Goal: Task Accomplishment & Management: Use online tool/utility

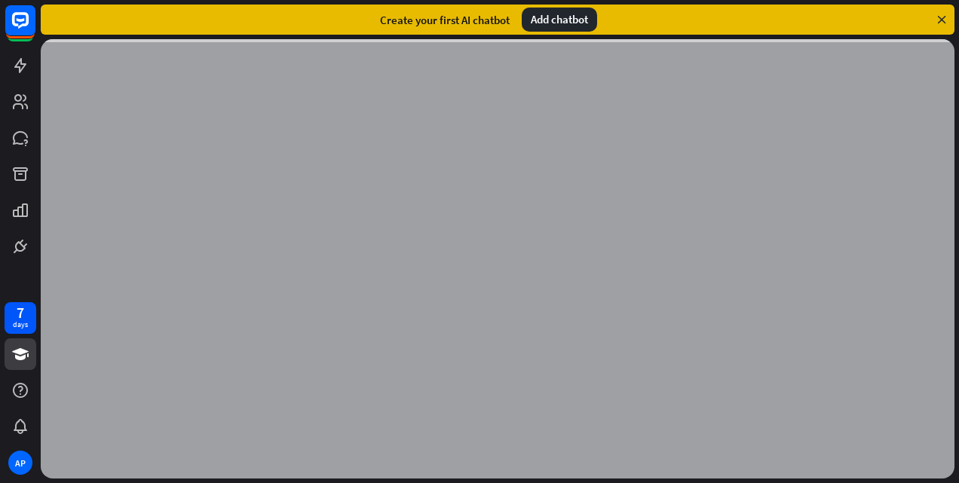
click at [552, 23] on div "Add chatbot" at bounding box center [559, 20] width 75 height 24
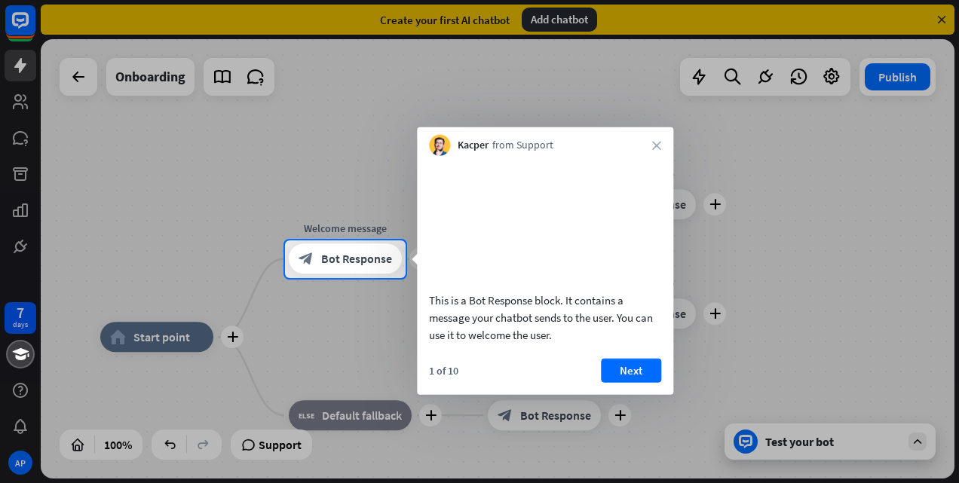
click at [654, 149] on icon "close" at bounding box center [656, 145] width 9 height 9
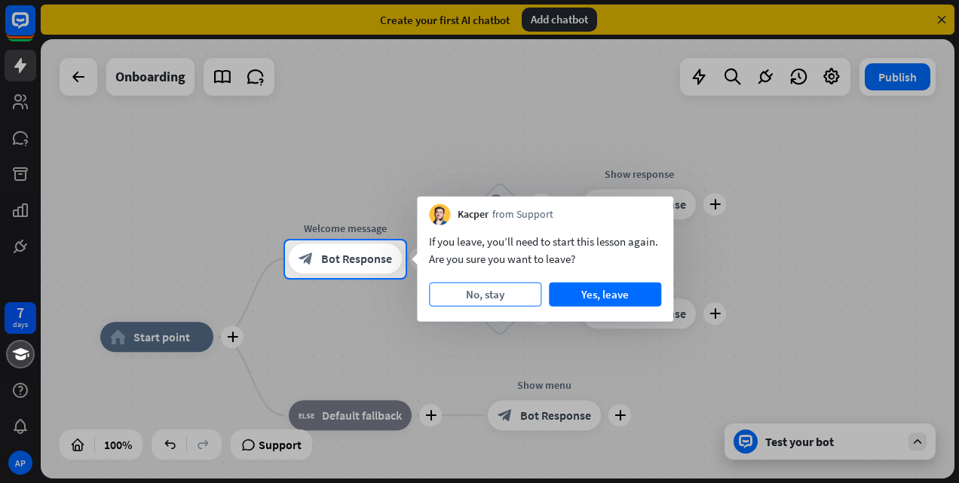
click at [497, 291] on button "No, stay" at bounding box center [485, 295] width 112 height 24
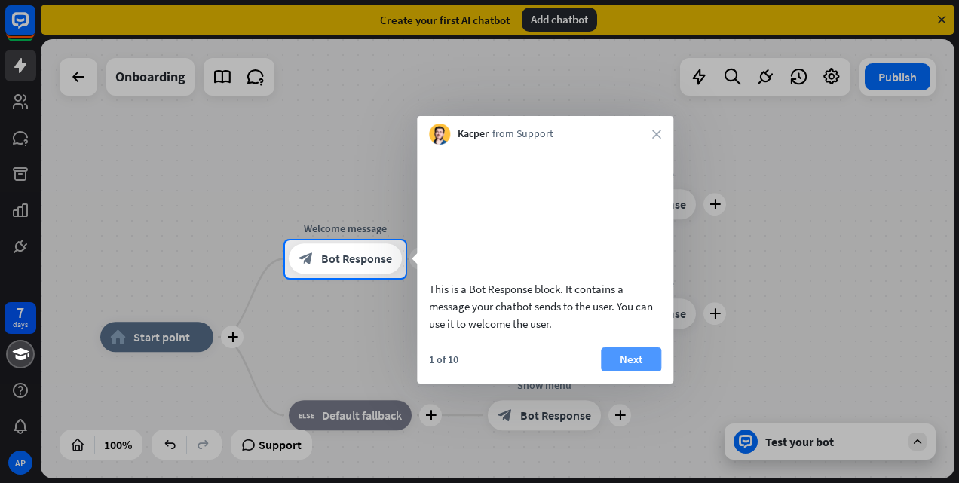
click at [639, 372] on button "Next" at bounding box center [631, 360] width 60 height 24
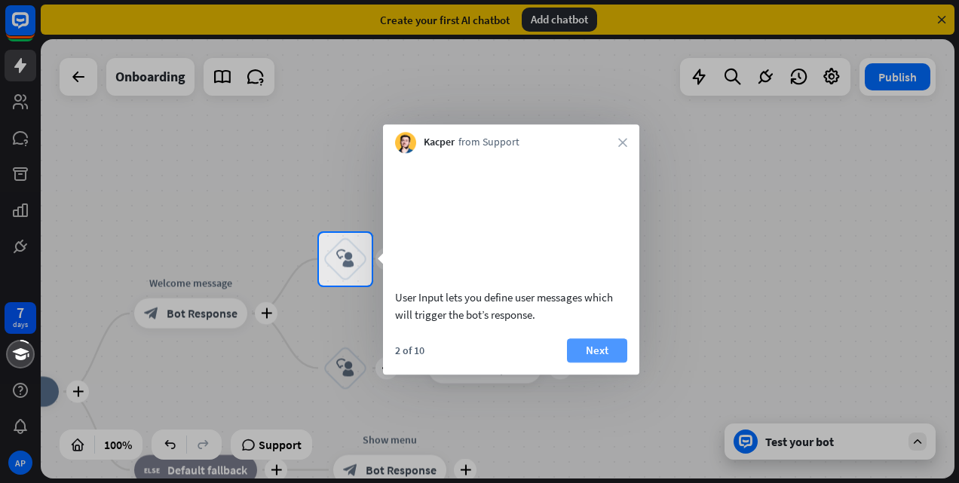
click at [591, 363] on button "Next" at bounding box center [597, 350] width 60 height 24
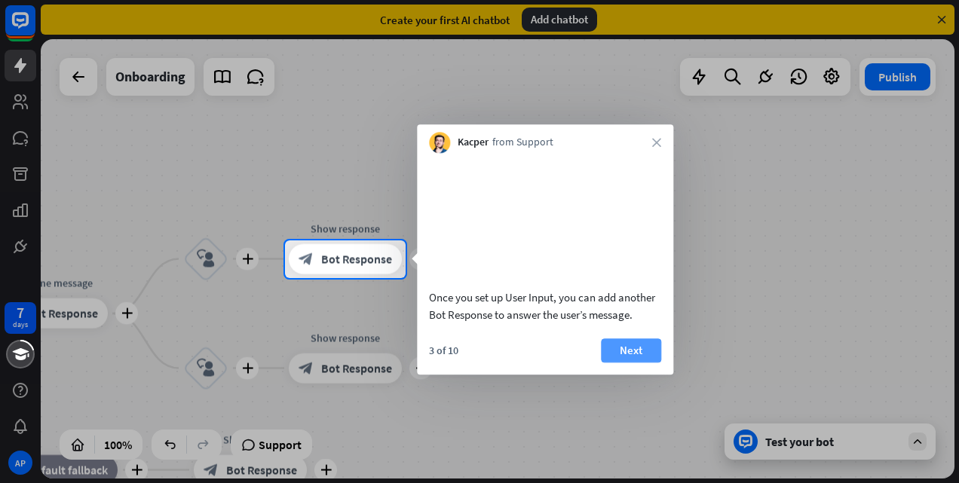
click at [629, 363] on button "Next" at bounding box center [631, 350] width 60 height 24
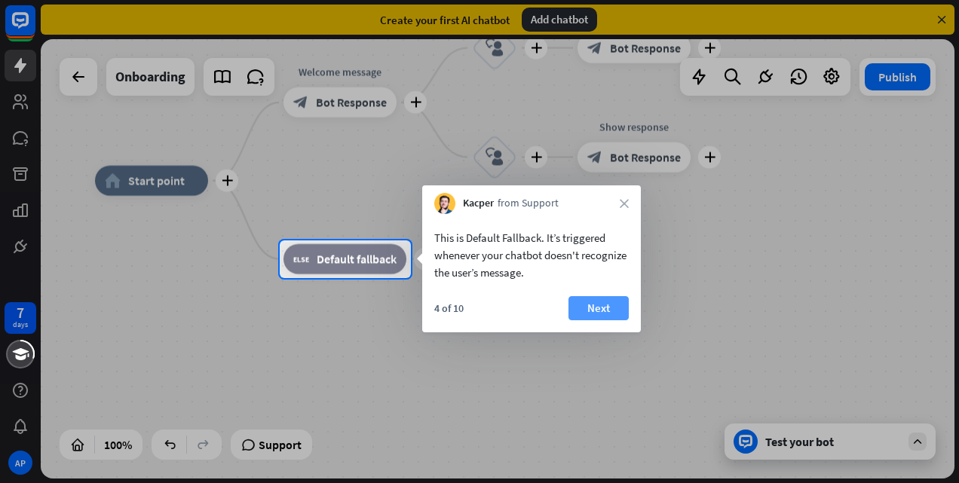
click at [598, 302] on button "Next" at bounding box center [598, 308] width 60 height 24
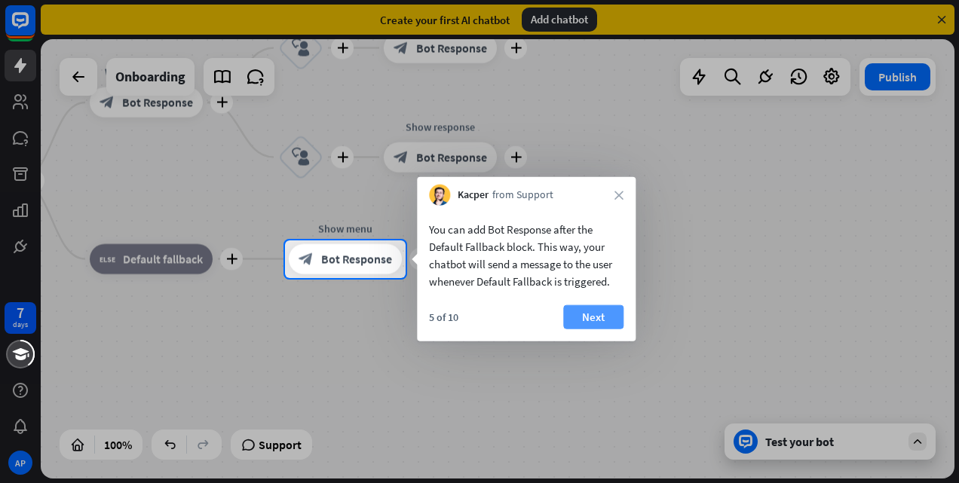
click at [573, 317] on button "Next" at bounding box center [593, 317] width 60 height 24
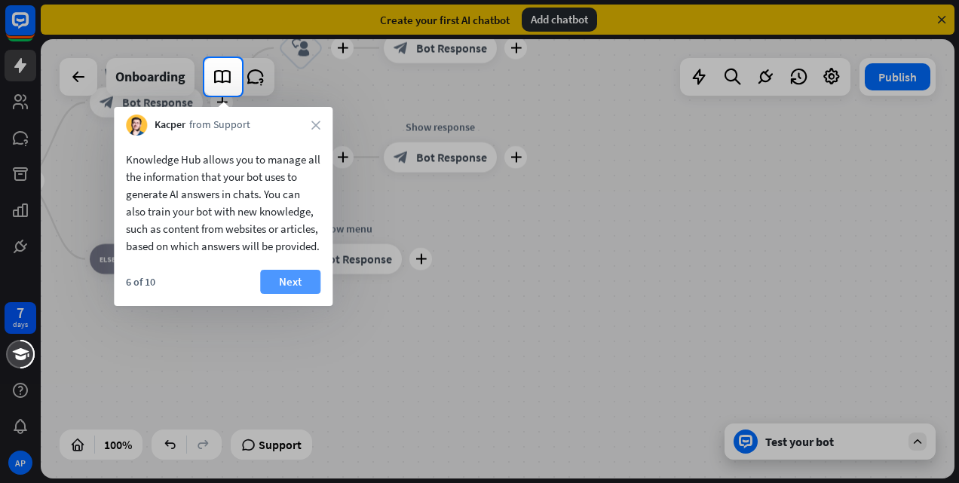
click at [302, 294] on button "Next" at bounding box center [290, 282] width 60 height 24
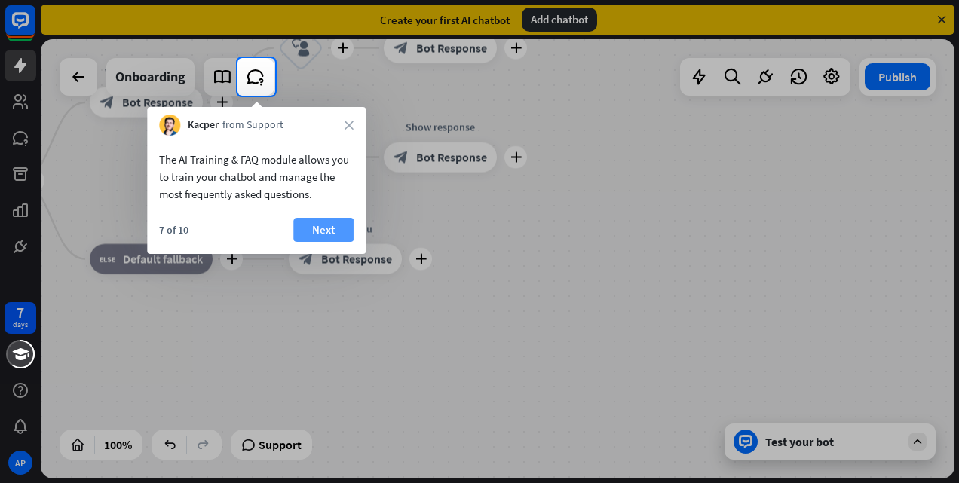
click at [332, 229] on button "Next" at bounding box center [323, 230] width 60 height 24
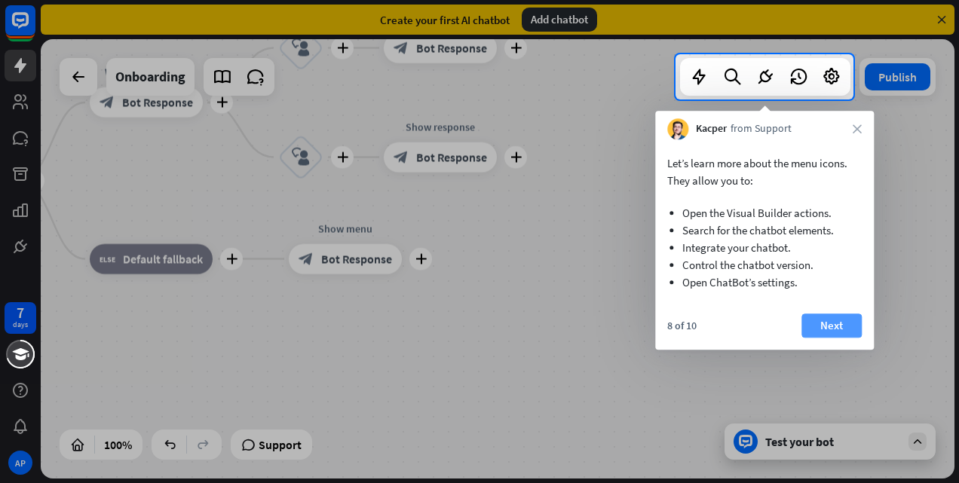
click at [831, 329] on button "Next" at bounding box center [831, 326] width 60 height 24
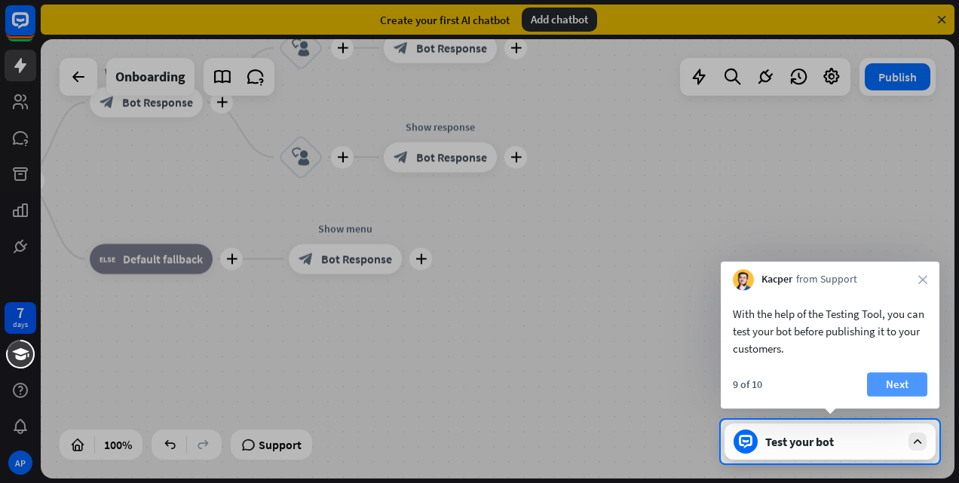
click at [893, 384] on button "Next" at bounding box center [897, 384] width 60 height 24
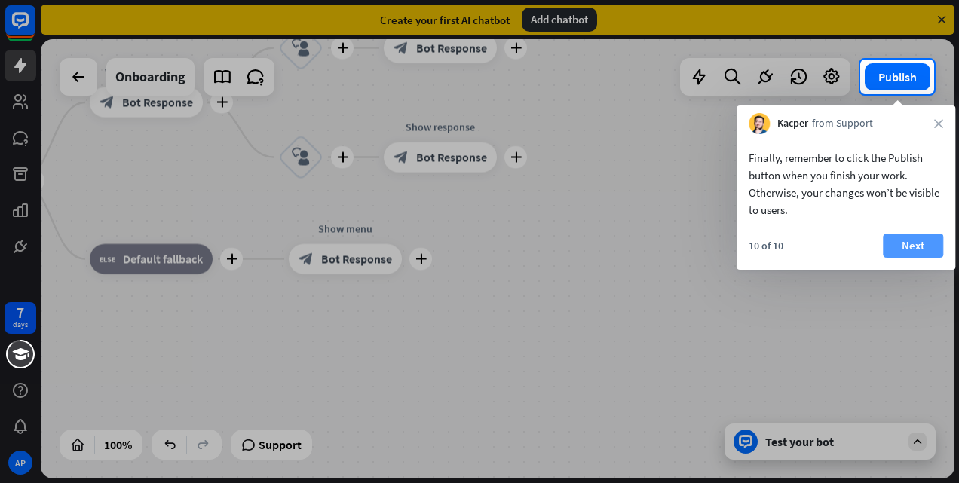
click at [885, 244] on button "Next" at bounding box center [913, 246] width 60 height 24
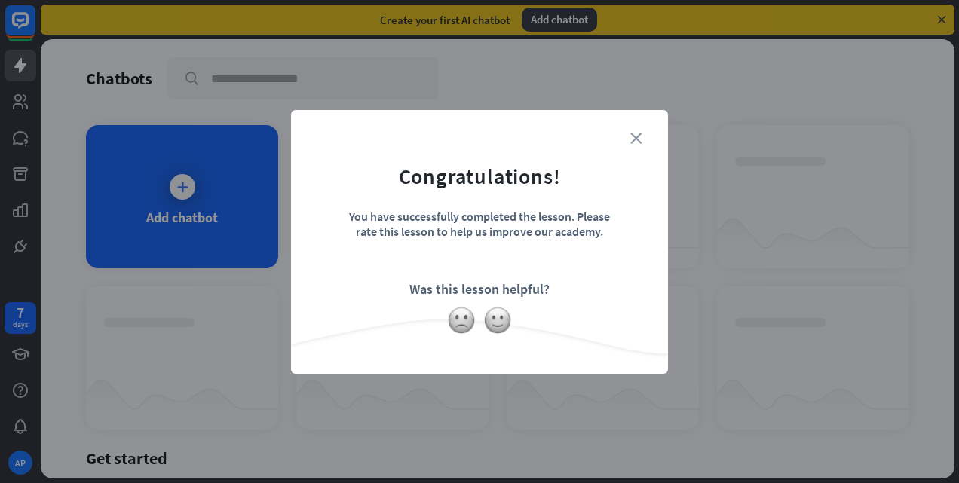
click at [635, 139] on icon "close" at bounding box center [635, 138] width 11 height 11
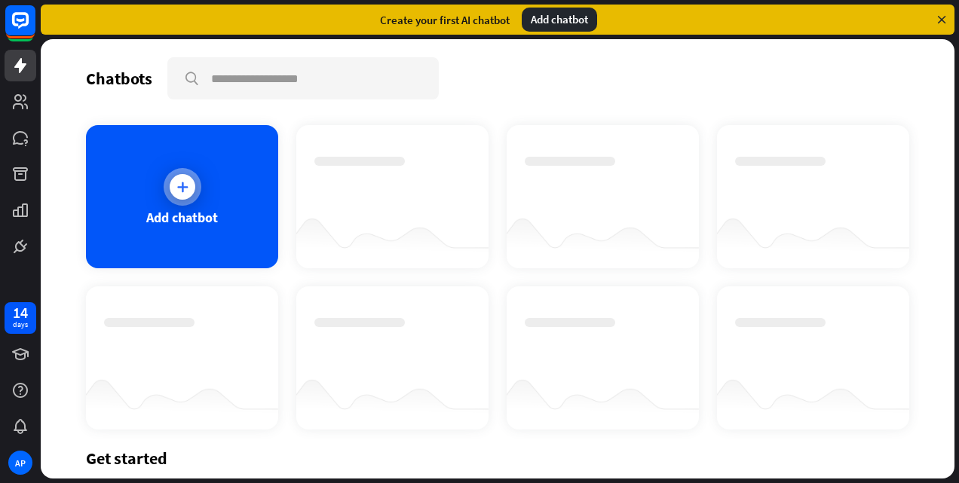
click at [180, 195] on div at bounding box center [183, 187] width 26 height 26
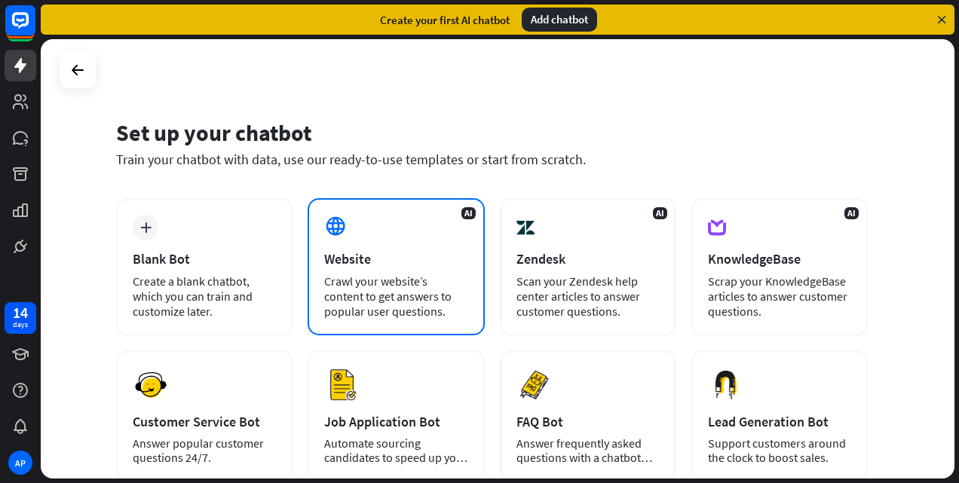
click at [421, 299] on div "Crawl your website’s content to get answers to popular user questions." at bounding box center [395, 296] width 143 height 45
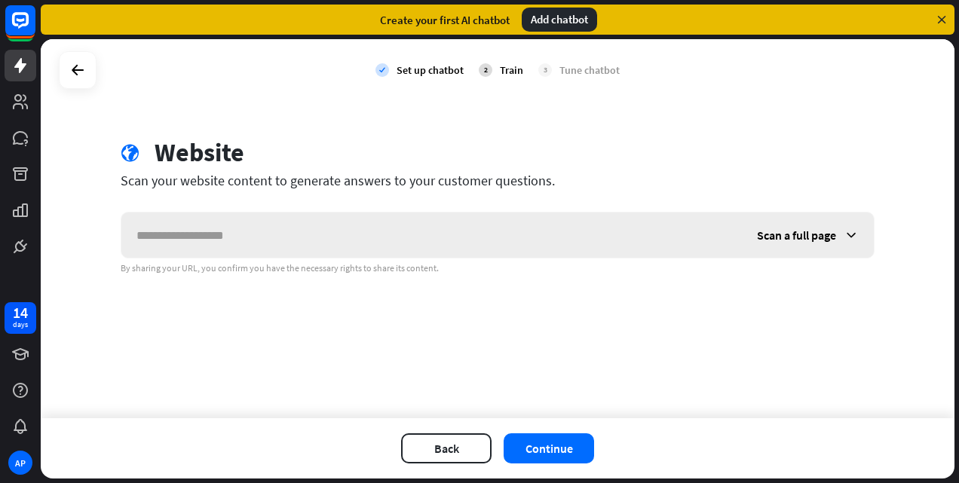
click at [810, 232] on span "Scan a full page" at bounding box center [796, 235] width 79 height 15
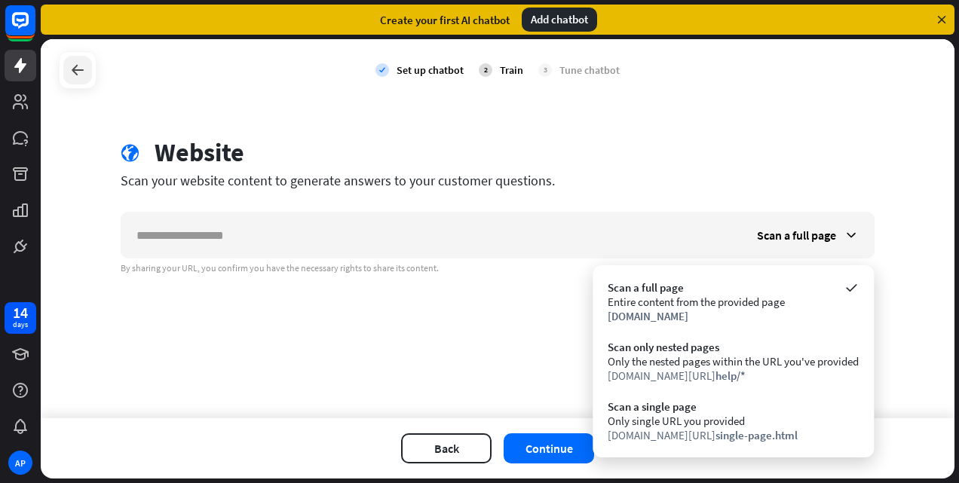
click at [84, 74] on icon at bounding box center [78, 70] width 18 height 18
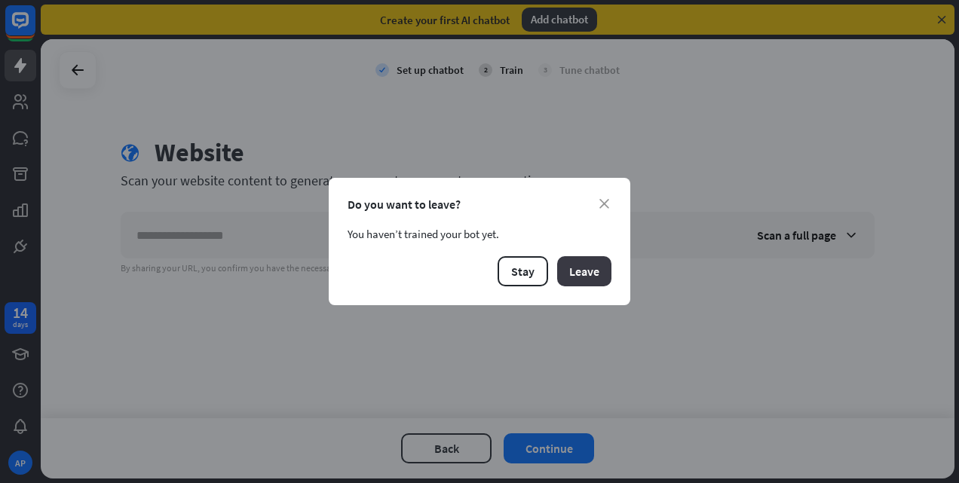
click at [582, 269] on button "Leave" at bounding box center [584, 271] width 54 height 30
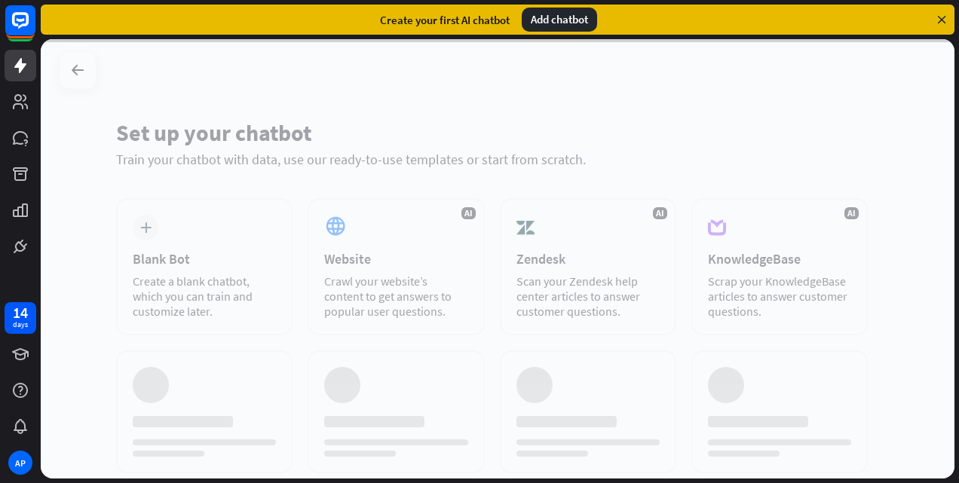
click at [769, 229] on div at bounding box center [498, 259] width 914 height 440
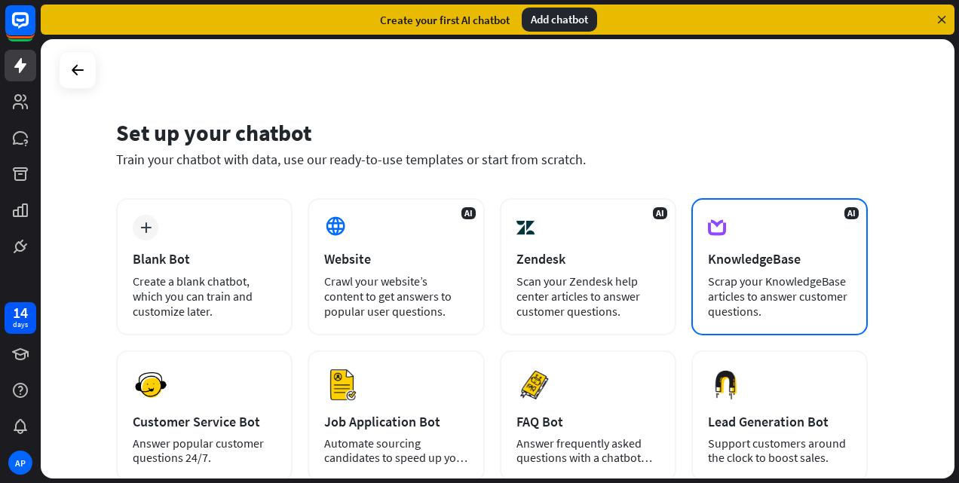
click at [789, 270] on div "AI KnowledgeBase Scrap your KnowledgeBase articles to answer customer questions." at bounding box center [779, 266] width 176 height 137
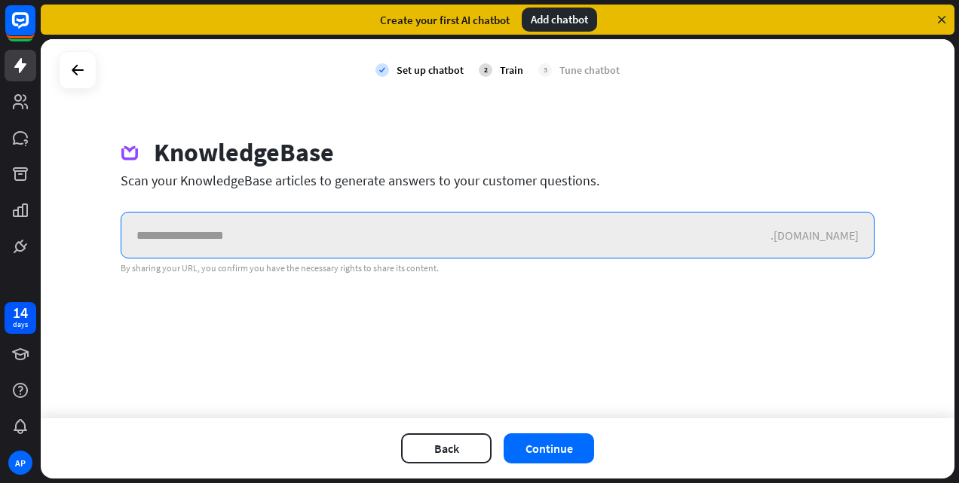
paste input "**********"
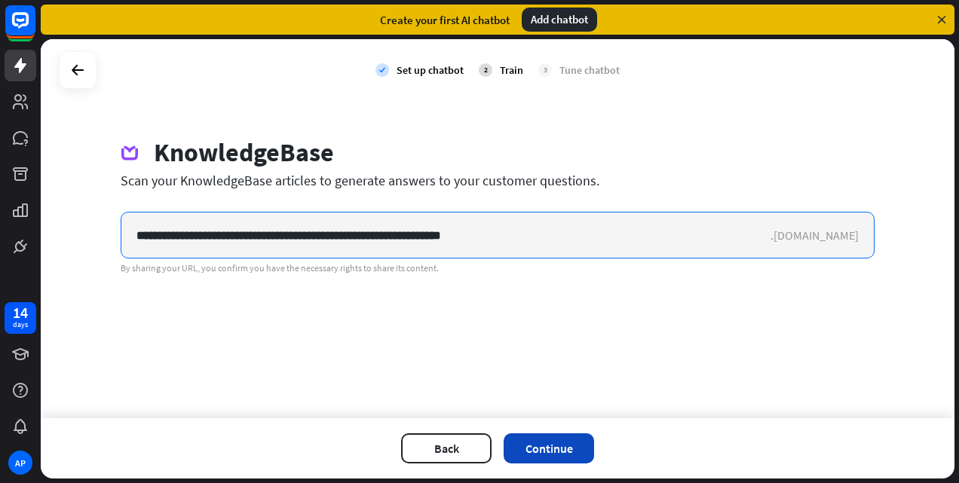
type input "**********"
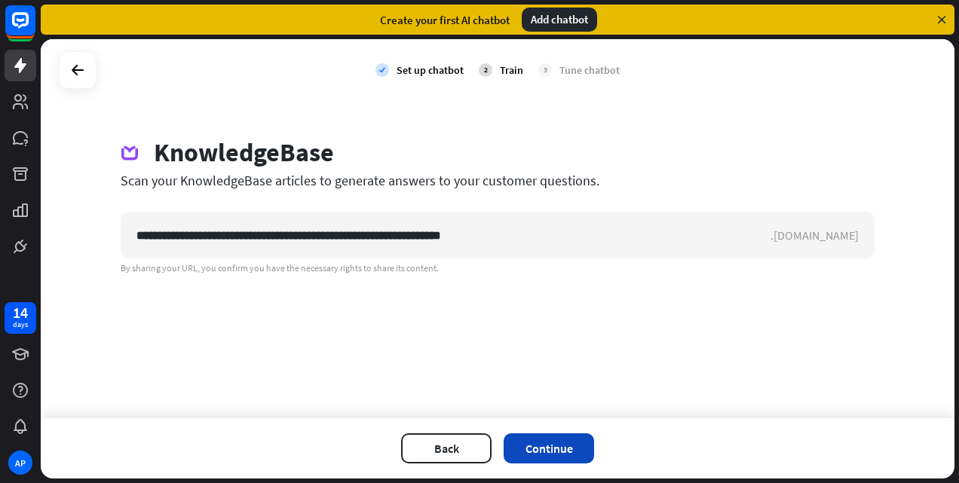
click at [564, 442] on button "Continue" at bounding box center [549, 448] width 90 height 30
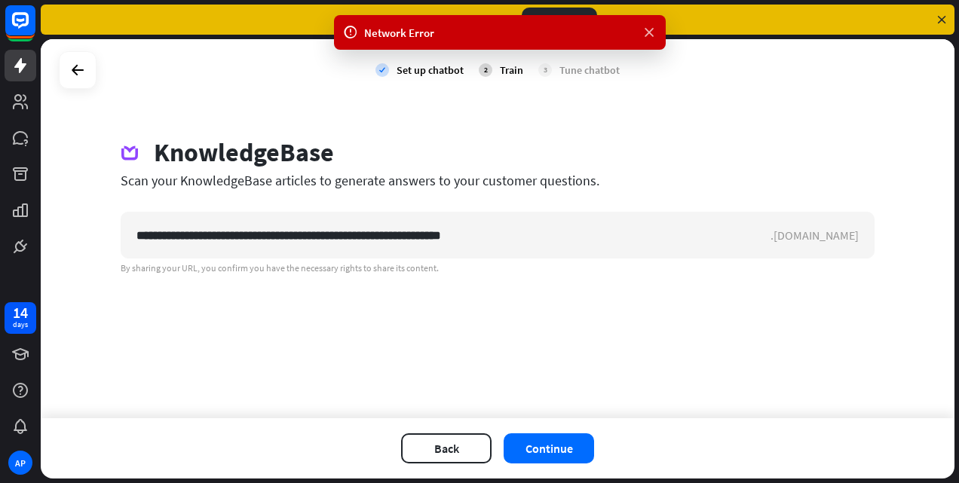
click at [650, 36] on icon at bounding box center [649, 33] width 15 height 16
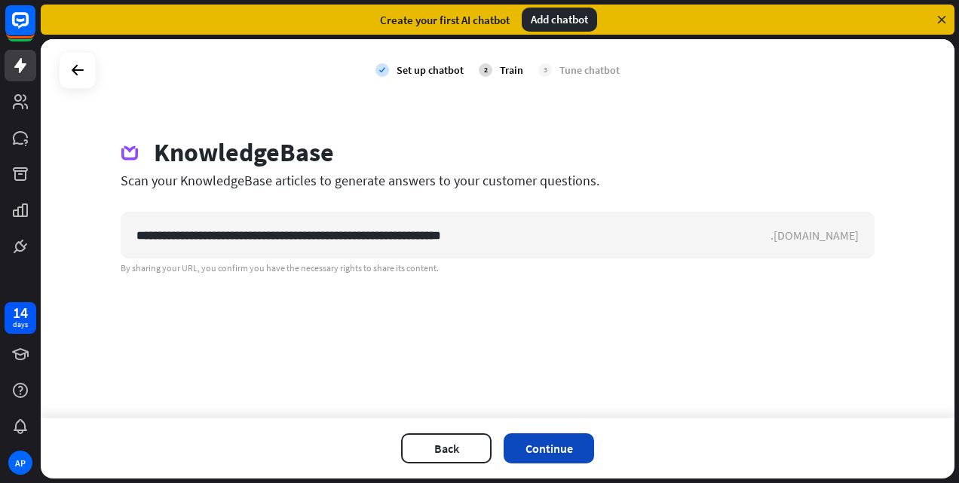
click at [552, 437] on button "Continue" at bounding box center [549, 448] width 90 height 30
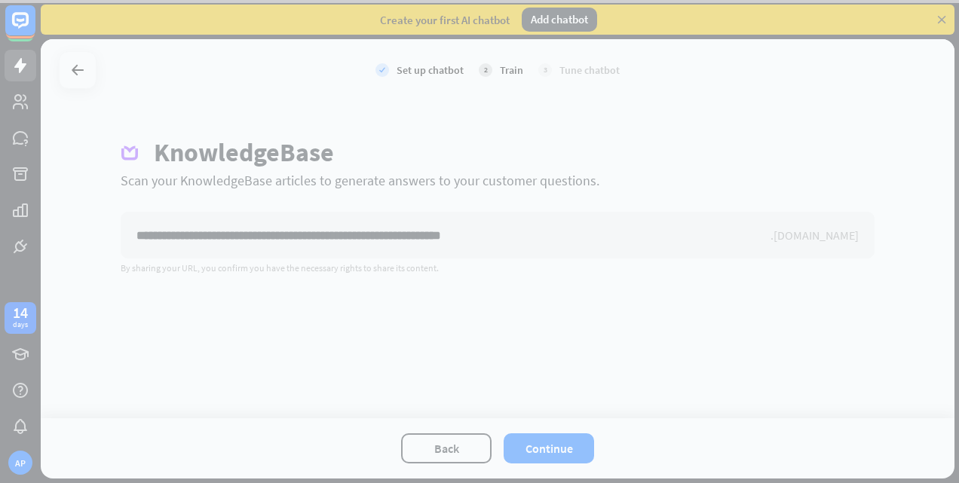
click at [65, 70] on div at bounding box center [479, 241] width 959 height 483
click at [435, 464] on div at bounding box center [479, 241] width 959 height 483
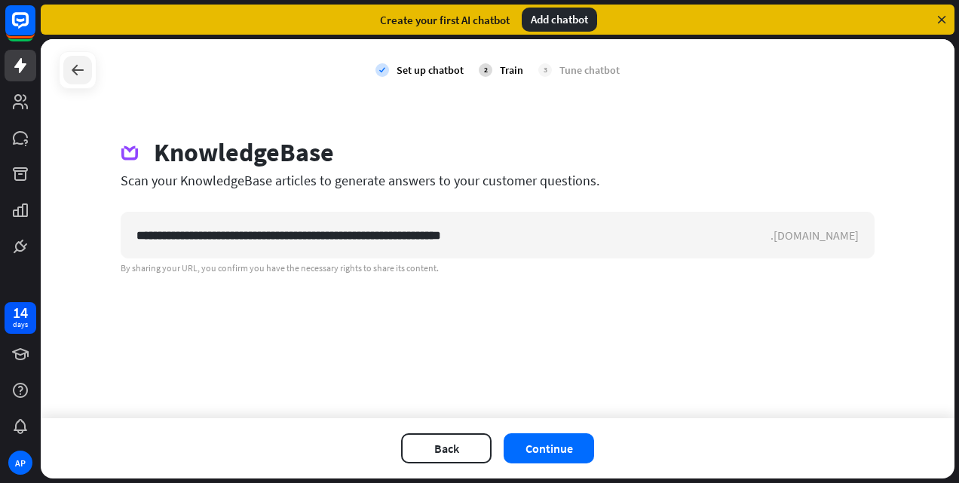
click at [71, 75] on icon at bounding box center [78, 70] width 18 height 18
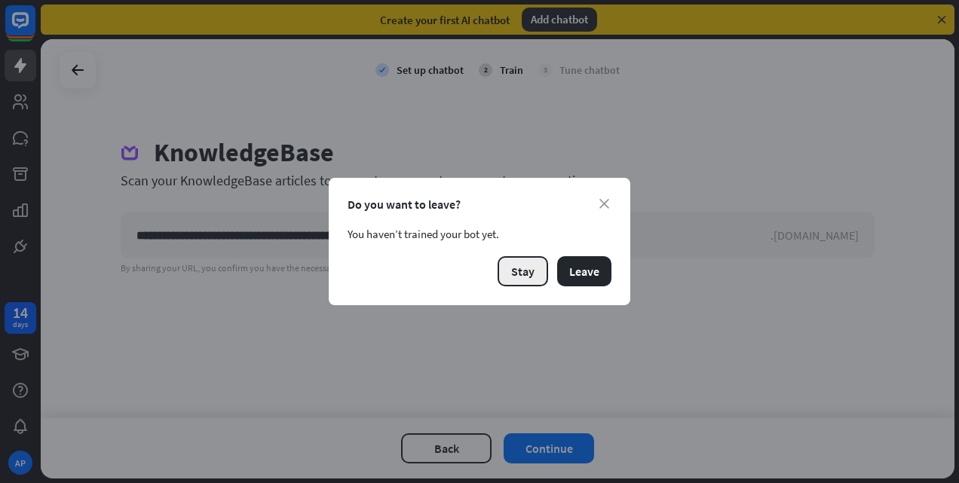
click at [528, 270] on button "Stay" at bounding box center [523, 271] width 51 height 30
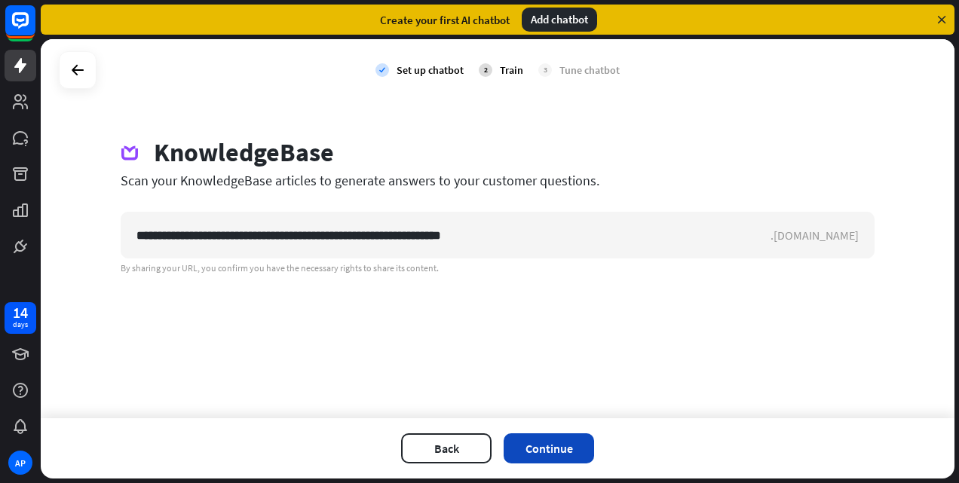
click at [544, 438] on button "Continue" at bounding box center [549, 448] width 90 height 30
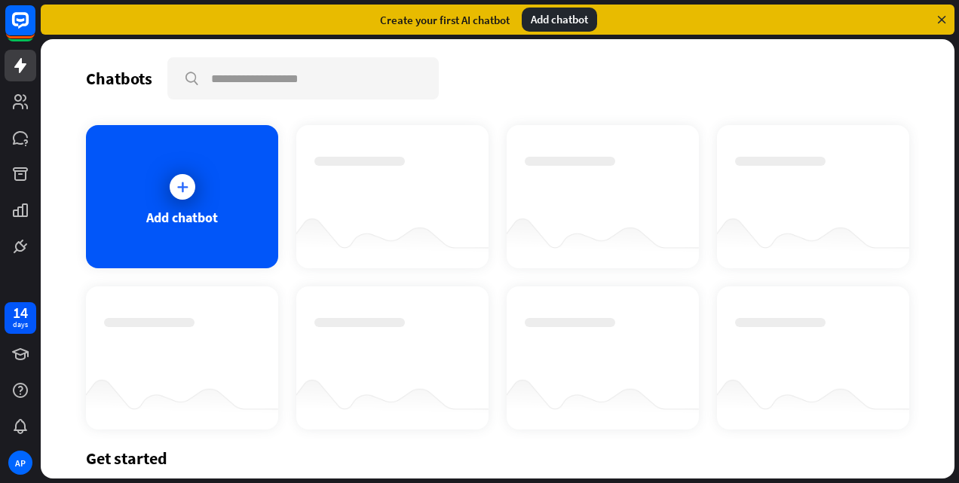
click at [946, 19] on icon at bounding box center [942, 20] width 14 height 14
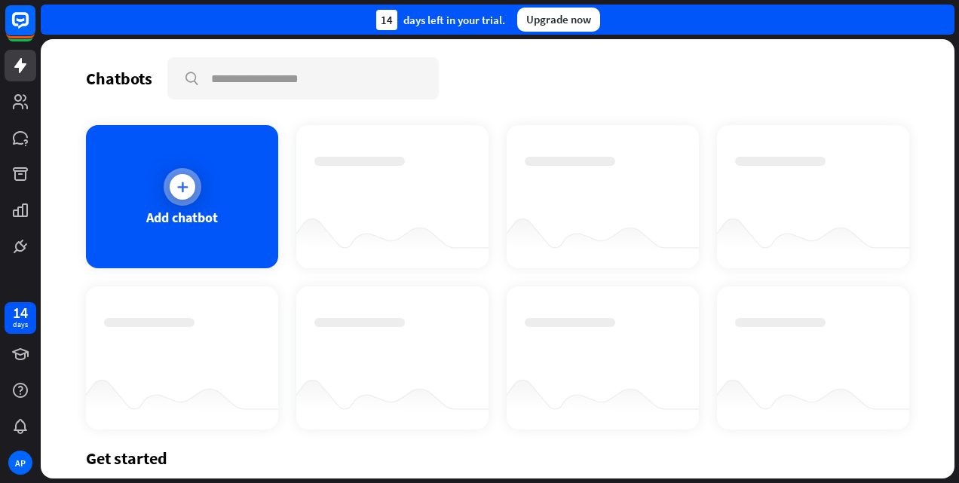
click at [179, 197] on div at bounding box center [183, 187] width 26 height 26
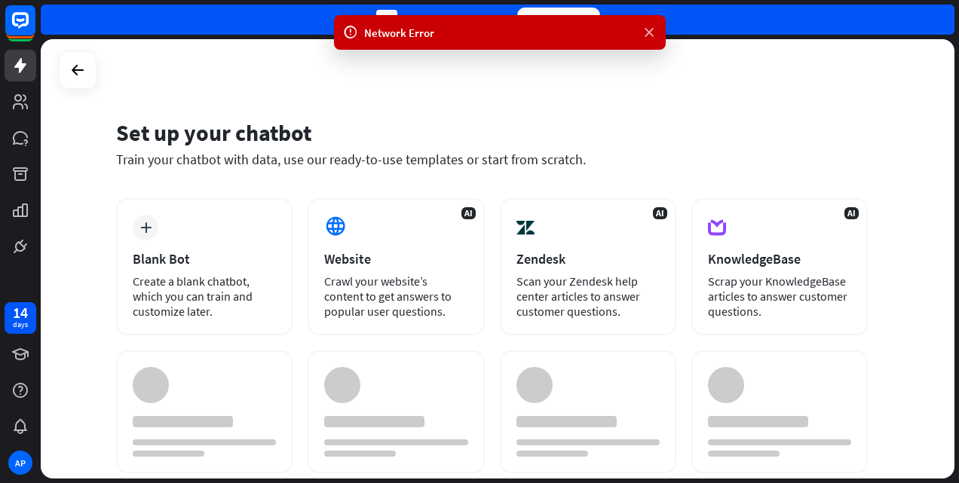
click at [650, 38] on icon at bounding box center [649, 33] width 15 height 16
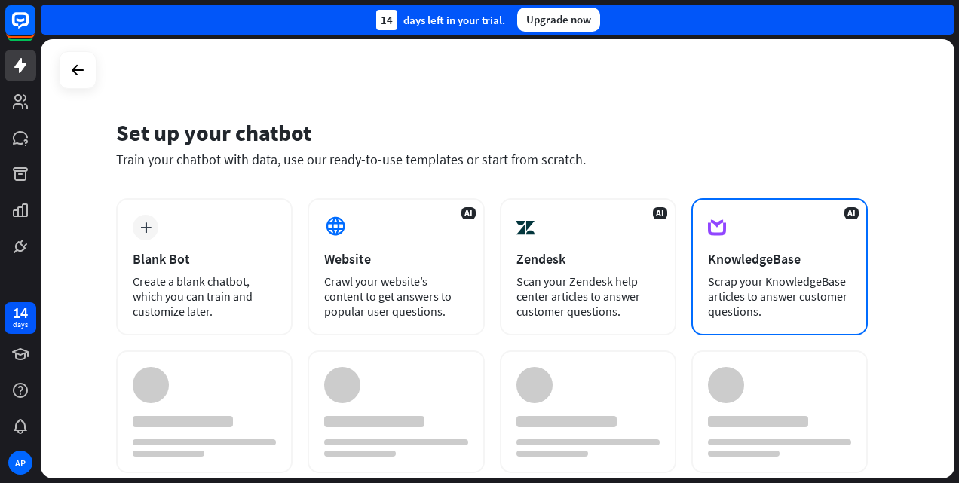
click at [728, 264] on div "KnowledgeBase" at bounding box center [779, 258] width 143 height 17
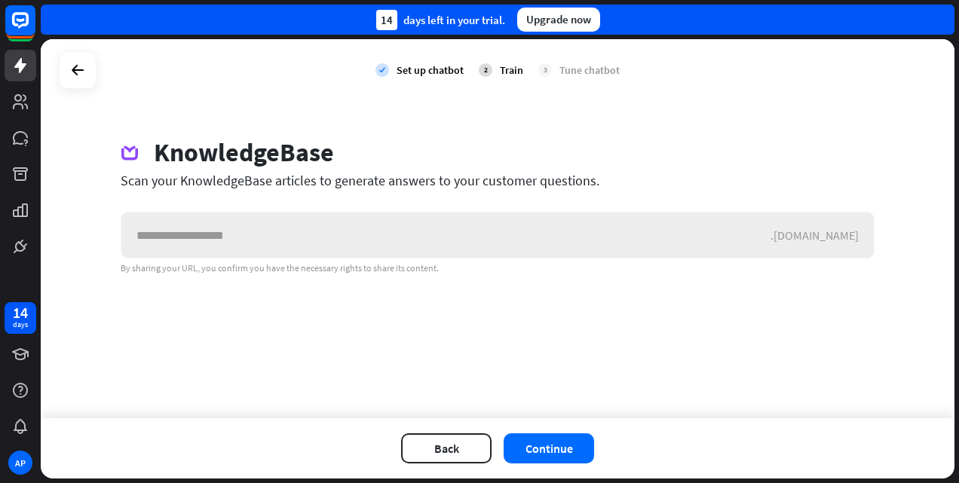
click at [440, 250] on input "text" at bounding box center [445, 235] width 649 height 45
type input "**********"
click at [547, 458] on button "Continue" at bounding box center [549, 448] width 90 height 30
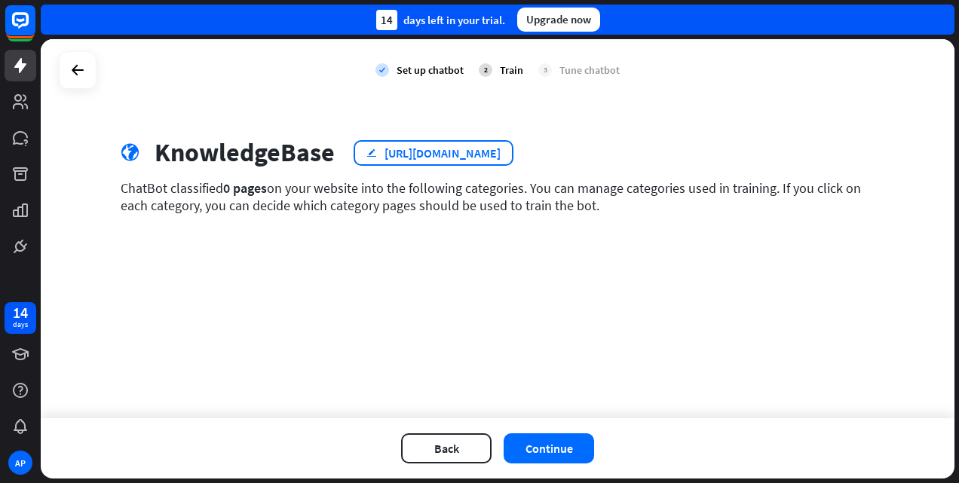
click at [370, 155] on icon "edit" at bounding box center [371, 153] width 11 height 10
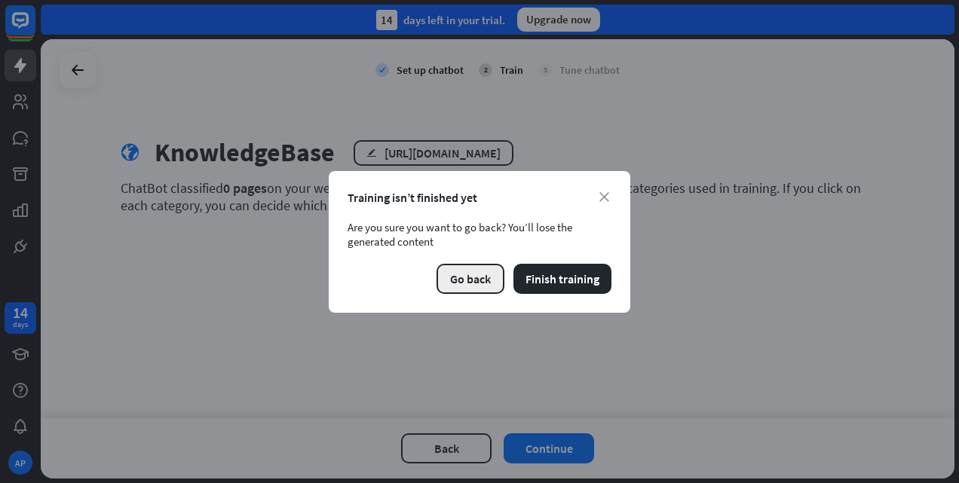
click at [490, 286] on button "Go back" at bounding box center [471, 279] width 68 height 30
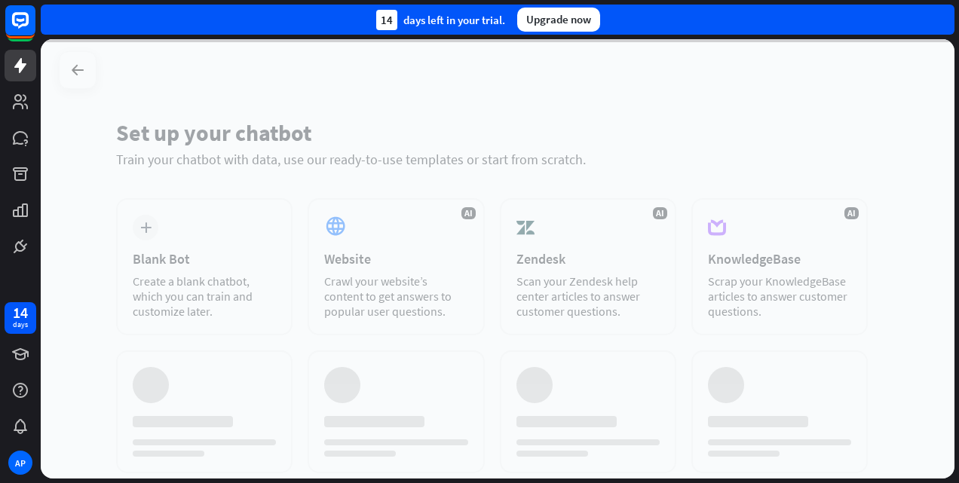
click at [773, 271] on div at bounding box center [498, 259] width 914 height 440
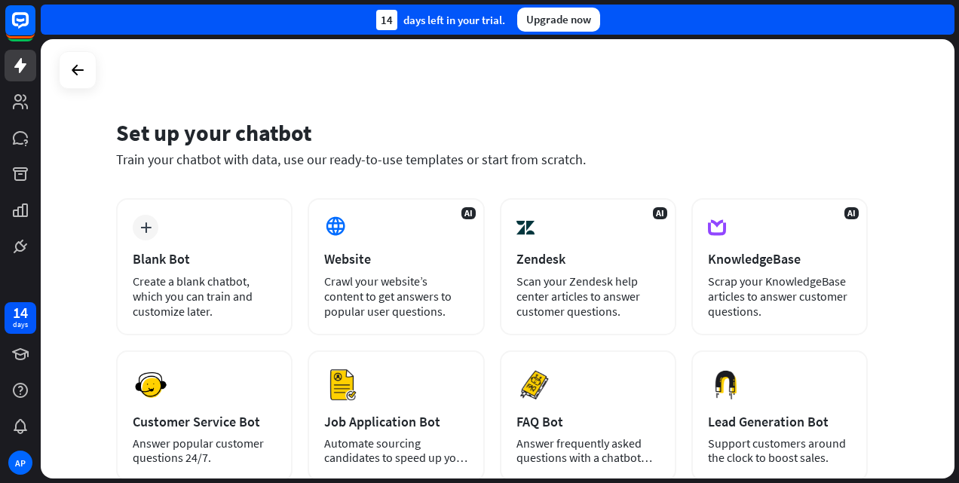
click at [773, 271] on div "AI KnowledgeBase Scrap your KnowledgeBase articles to answer customer questions." at bounding box center [779, 266] width 176 height 137
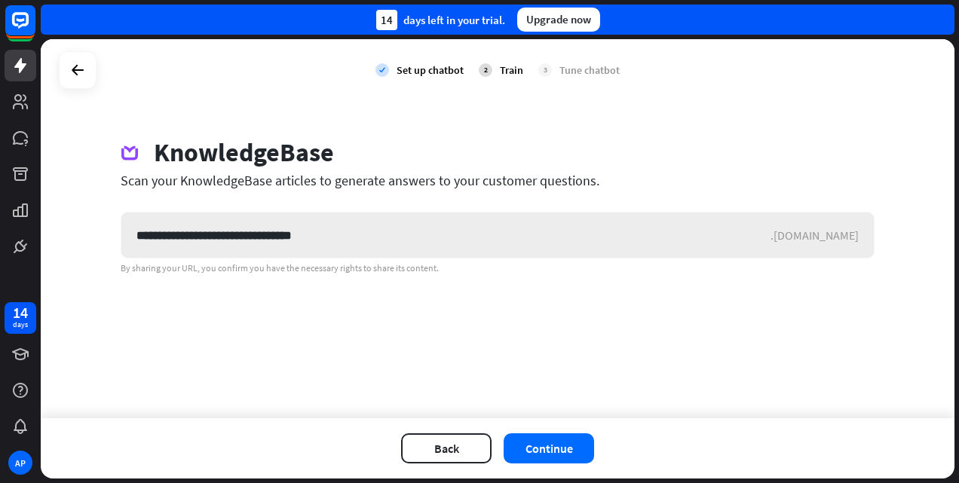
type input "**********"
click at [842, 247] on div "**********" at bounding box center [498, 235] width 754 height 47
click at [548, 461] on button "Continue" at bounding box center [549, 448] width 90 height 30
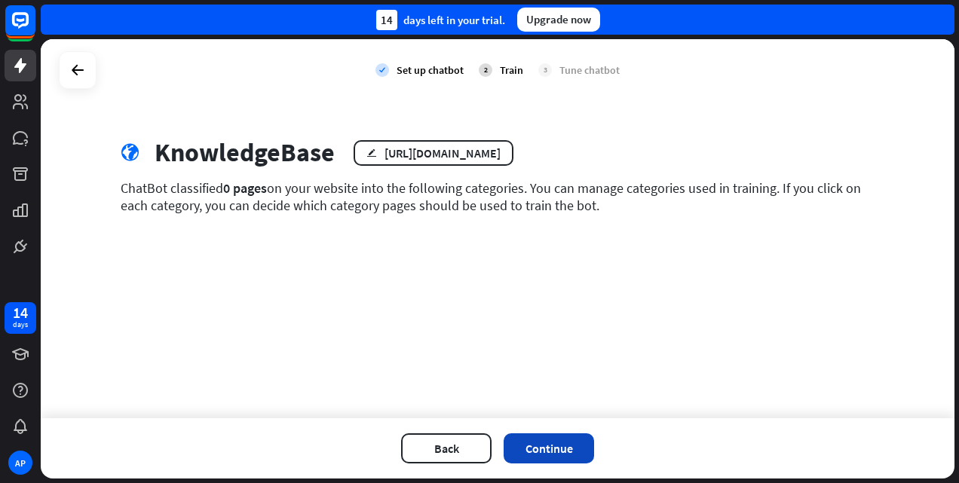
click at [519, 437] on button "Continue" at bounding box center [549, 448] width 90 height 30
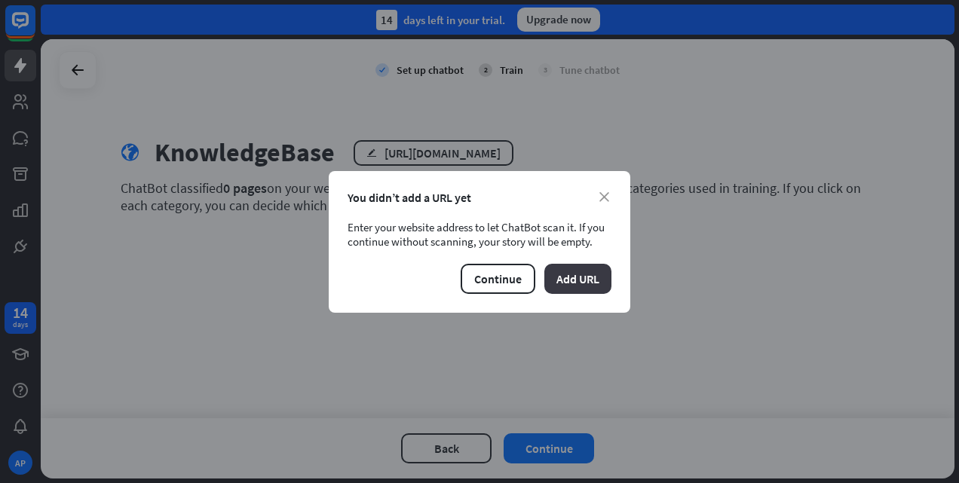
click at [568, 285] on button "Add URL" at bounding box center [577, 279] width 67 height 30
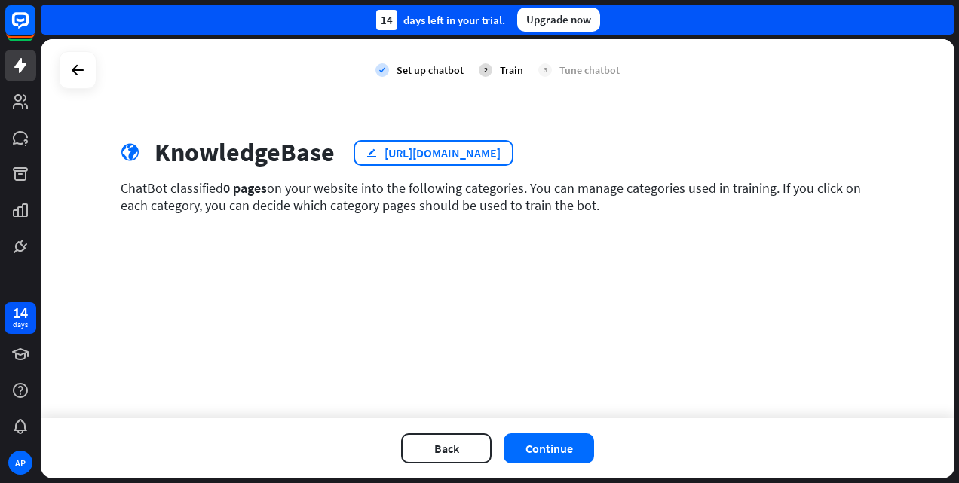
click at [401, 155] on div "[URL][DOMAIN_NAME]" at bounding box center [442, 153] width 116 height 15
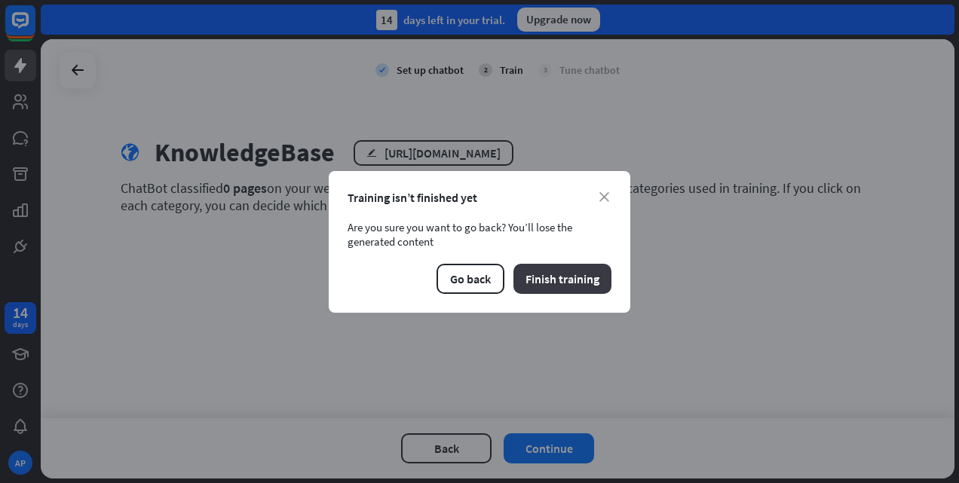
click at [567, 292] on button "Finish training" at bounding box center [562, 279] width 98 height 30
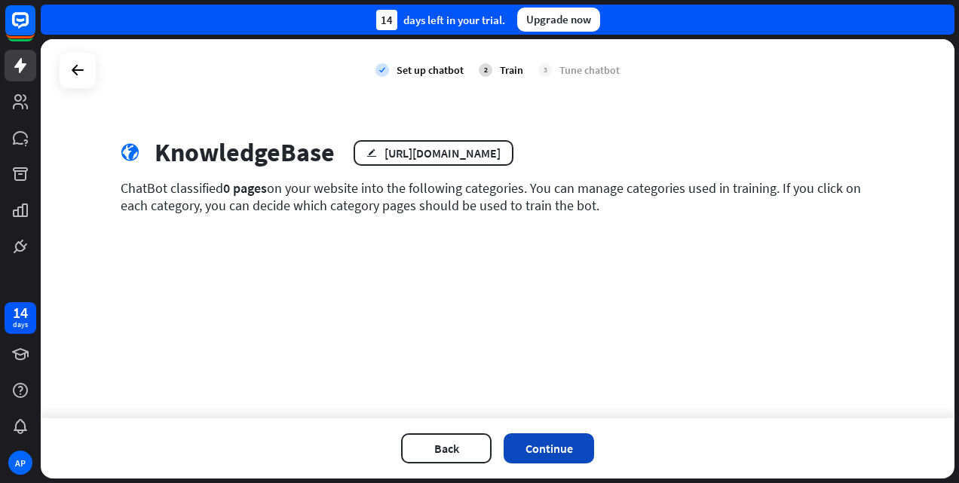
click at [530, 447] on button "Continue" at bounding box center [549, 448] width 90 height 30
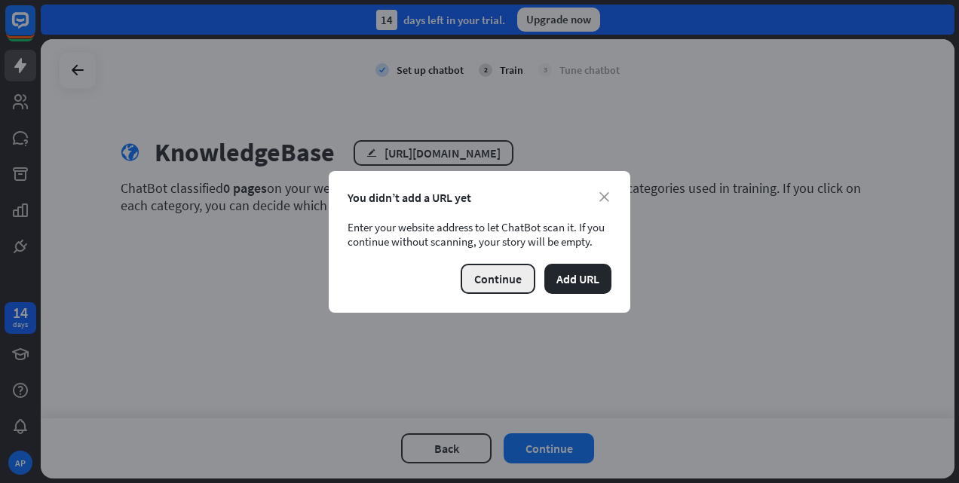
click at [474, 291] on button "Continue" at bounding box center [498, 279] width 75 height 30
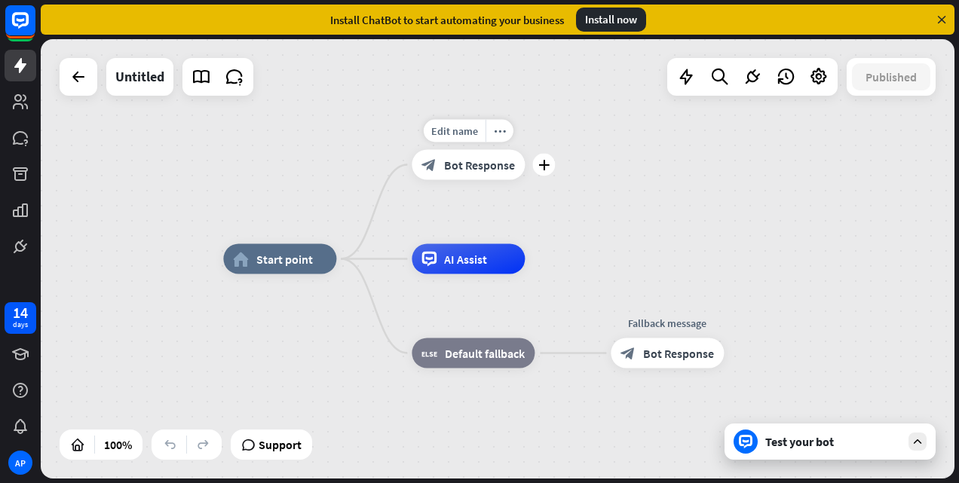
click at [489, 172] on span "Bot Response" at bounding box center [479, 165] width 71 height 15
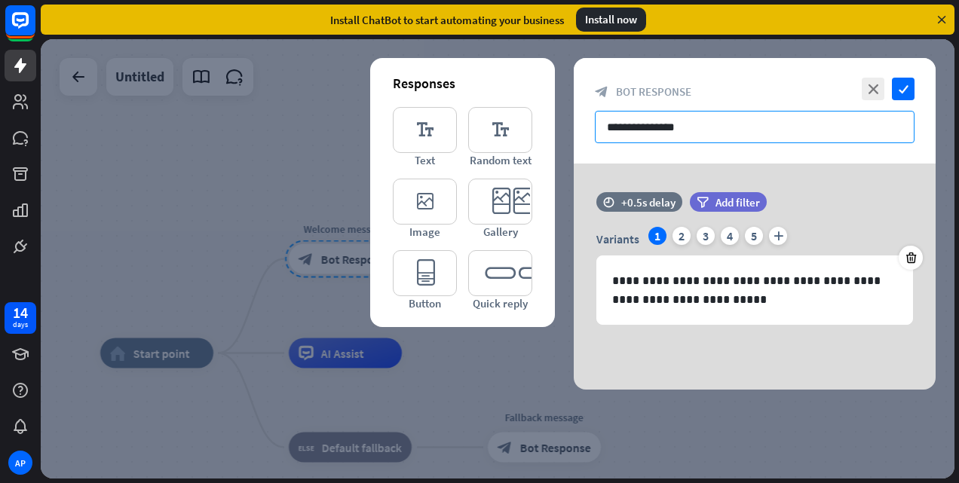
click at [636, 122] on input "**********" at bounding box center [755, 127] width 320 height 32
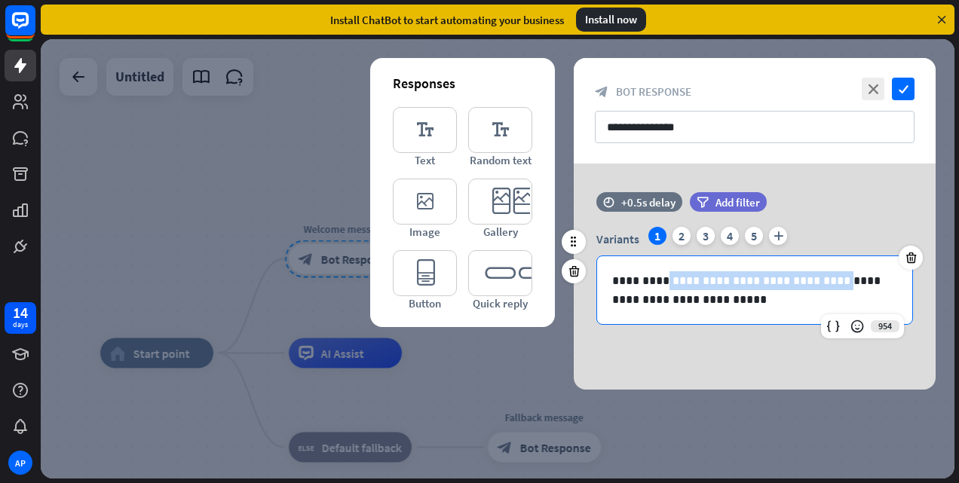
drag, startPoint x: 663, startPoint y: 282, endPoint x: 816, endPoint y: 274, distance: 152.5
click at [816, 274] on p "**********" at bounding box center [755, 290] width 286 height 38
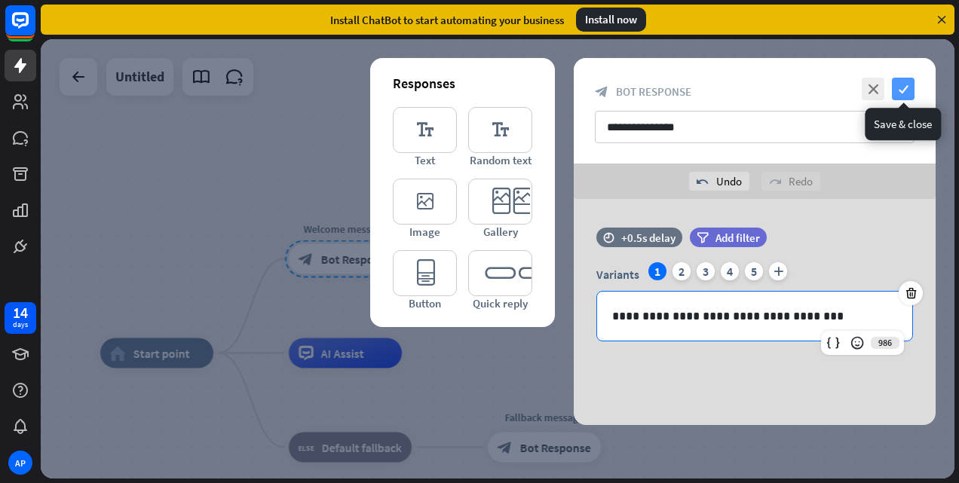
click at [900, 95] on icon "check" at bounding box center [903, 89] width 23 height 23
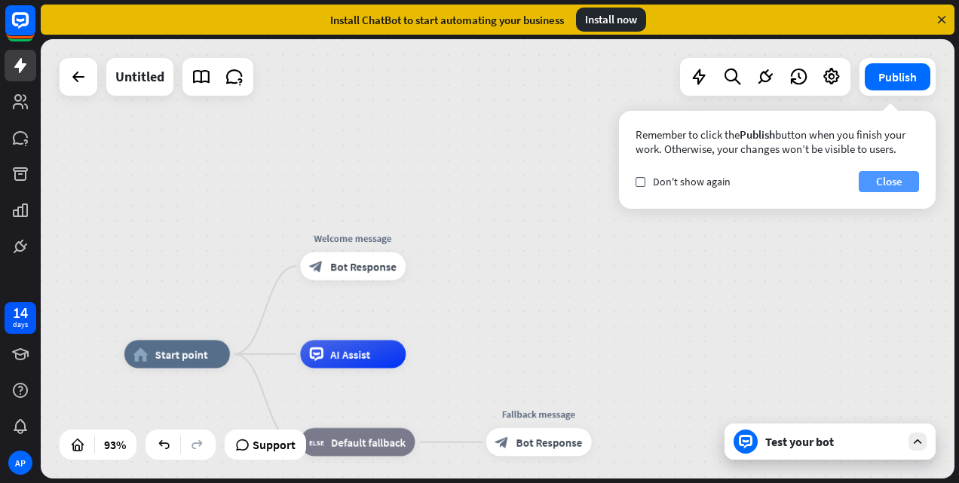
click at [897, 182] on button "Close" at bounding box center [889, 181] width 60 height 21
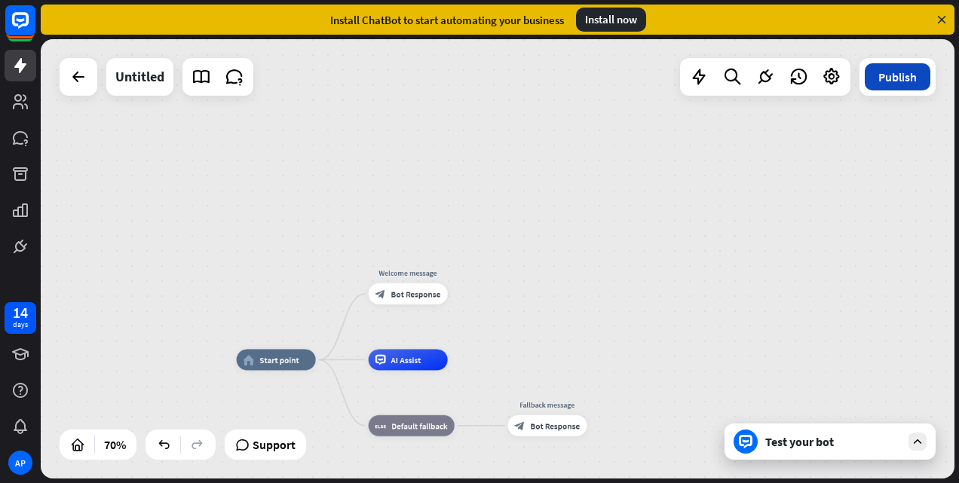
click at [892, 86] on button "Publish" at bounding box center [898, 76] width 66 height 27
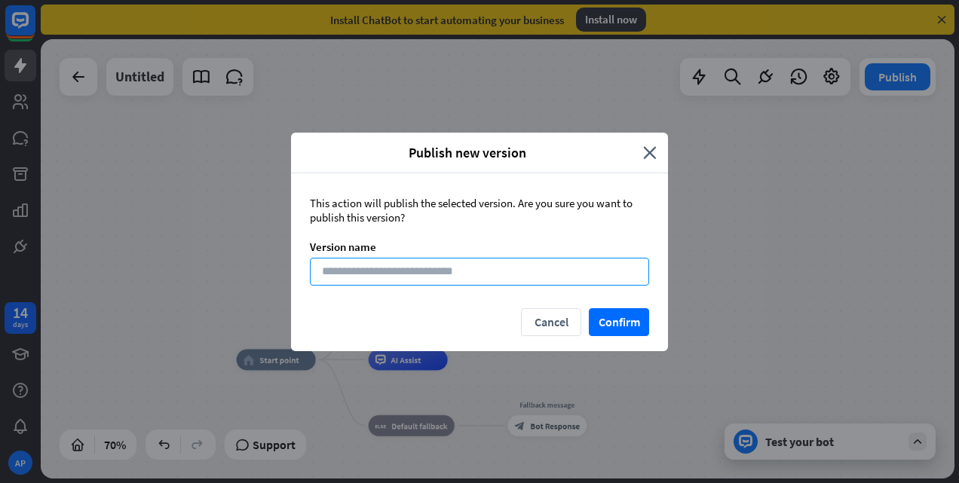
click at [421, 279] on input at bounding box center [479, 272] width 339 height 28
type input "***"
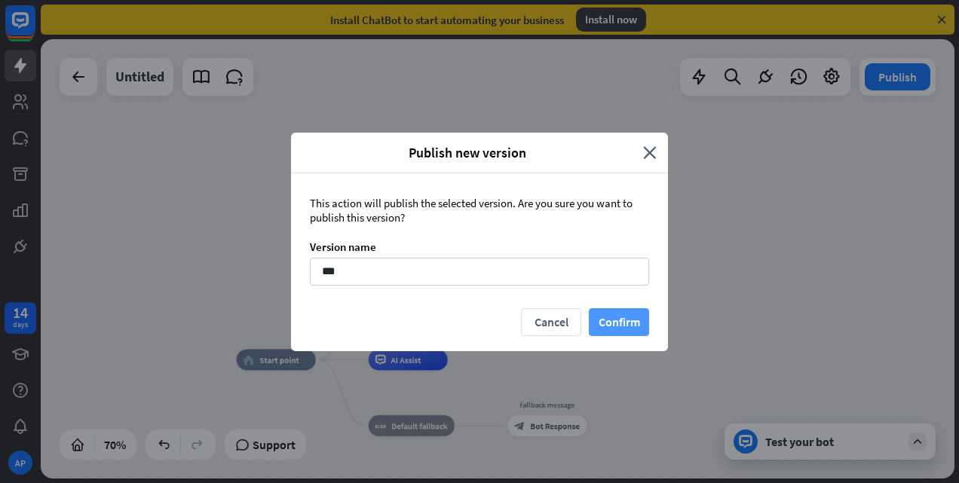
click at [603, 326] on button "Confirm" at bounding box center [619, 322] width 60 height 28
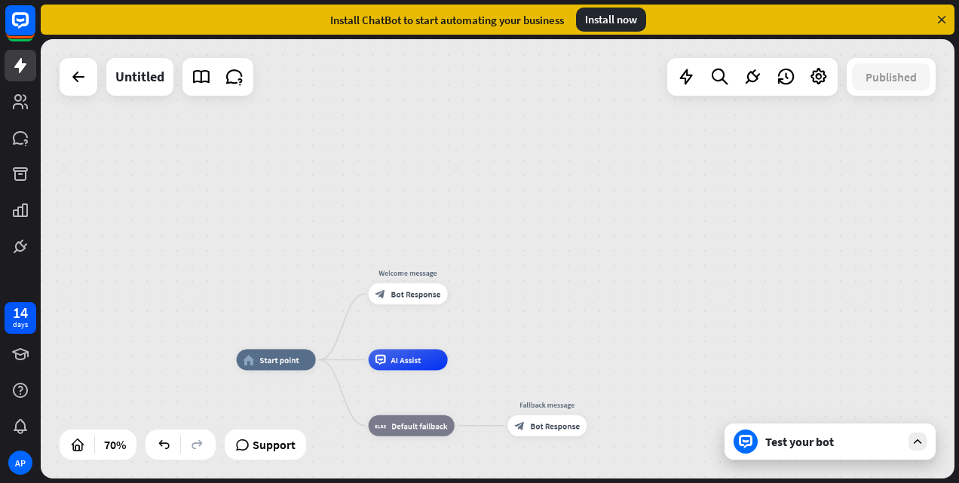
click at [795, 437] on div "Test your bot" at bounding box center [833, 441] width 136 height 15
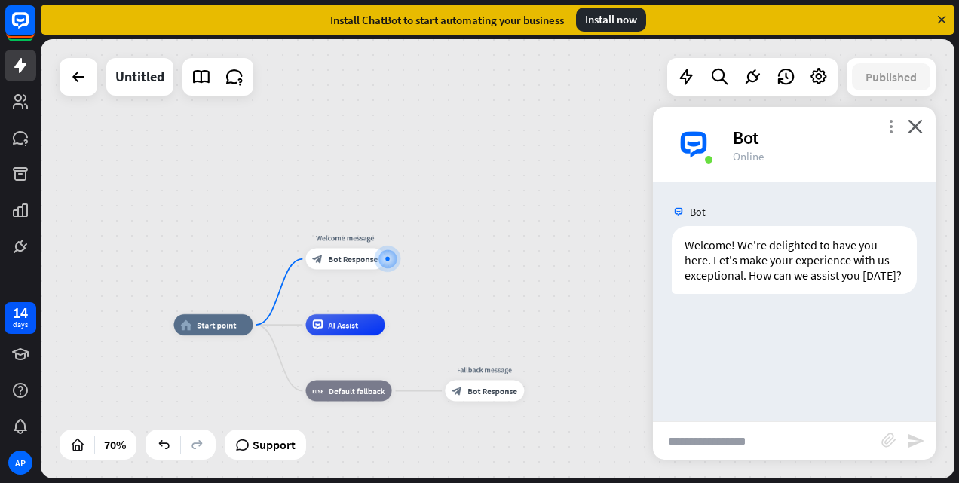
click at [890, 128] on icon "more_vert" at bounding box center [891, 126] width 14 height 14
